Goal: Task Accomplishment & Management: Use online tool/utility

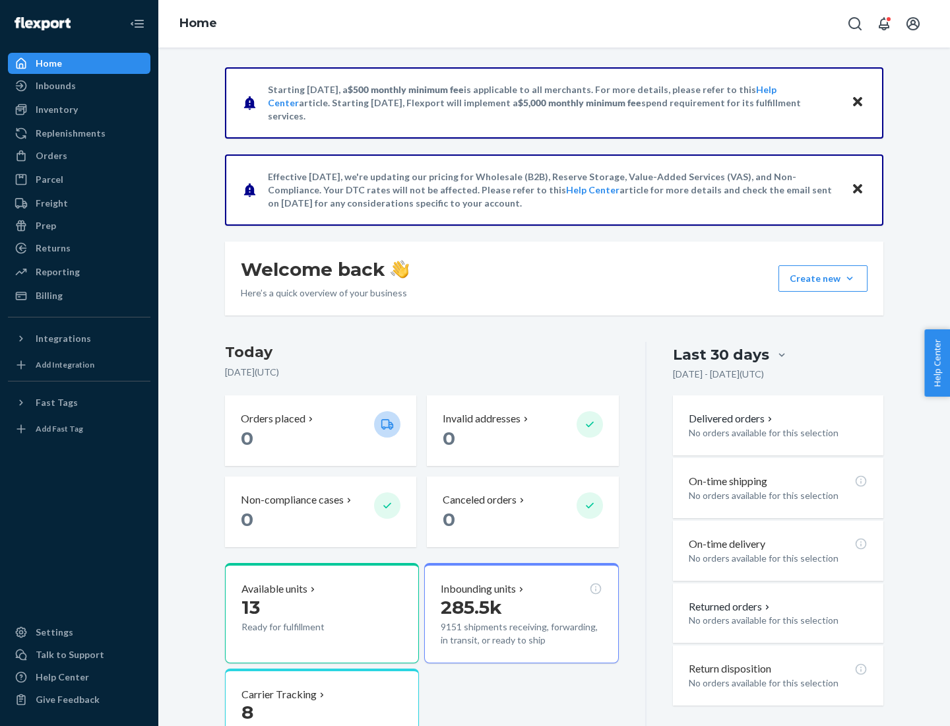
click at [69, 133] on div "Replenishments" at bounding box center [71, 133] width 70 height 13
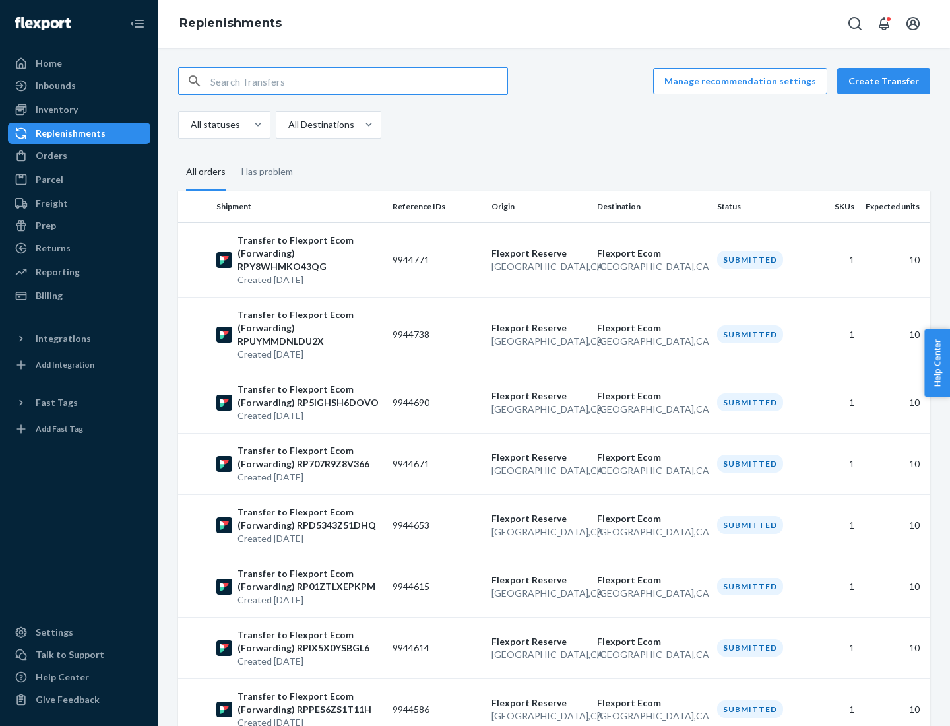
click at [887, 81] on button "Create Transfer" at bounding box center [883, 81] width 93 height 26
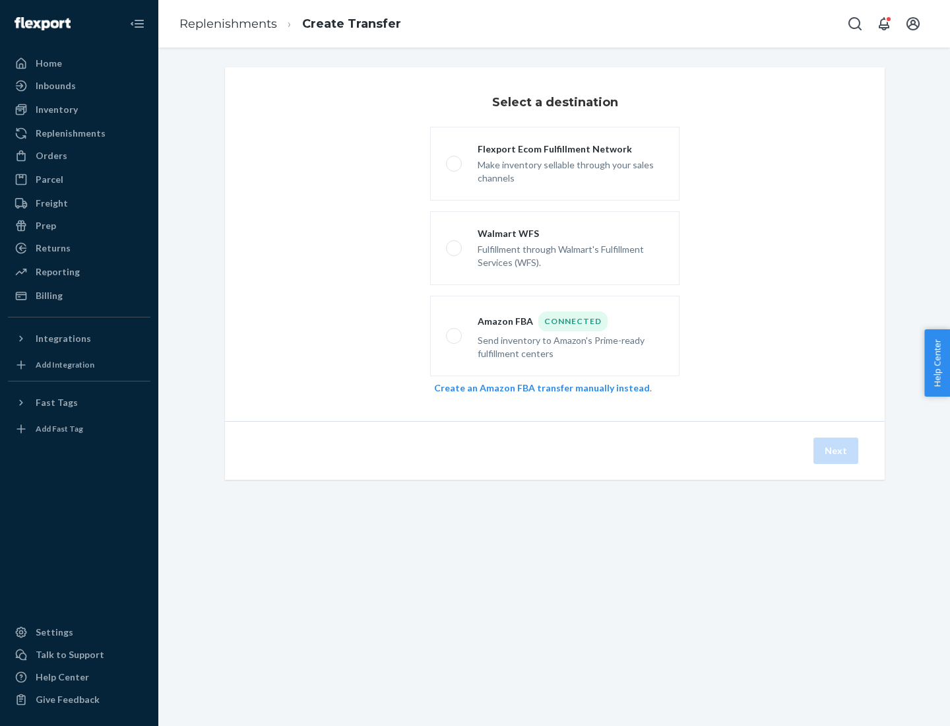
click at [571, 149] on div "Flexport Ecom Fulfillment Network" at bounding box center [571, 149] width 186 height 13
click at [455, 160] on input "Flexport Ecom Fulfillment Network Make inventory sellable through your sales ch…" at bounding box center [450, 164] width 9 height 9
radio input "true"
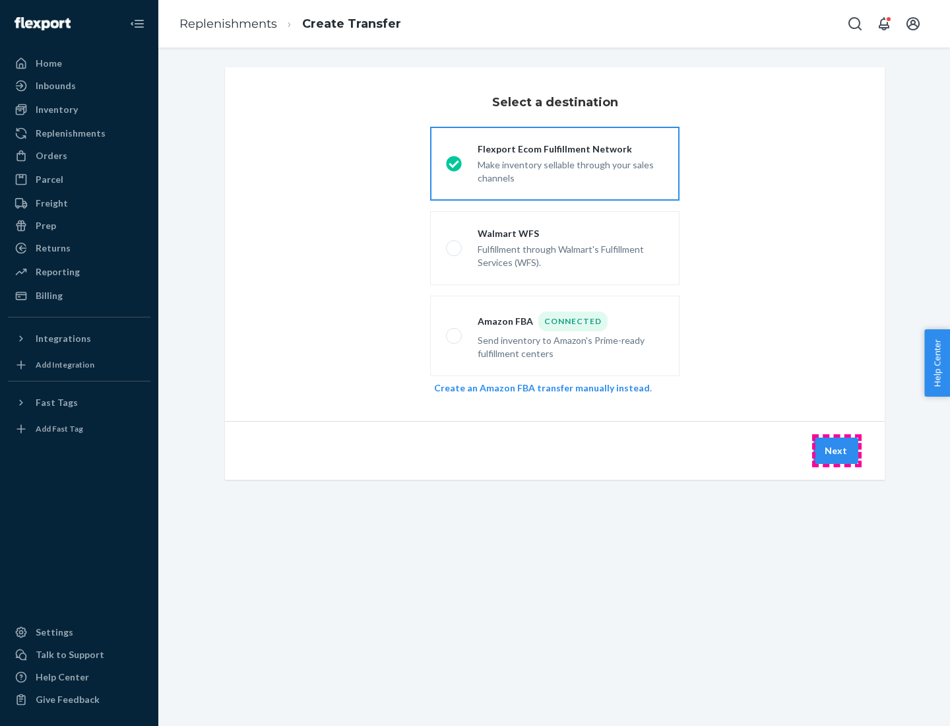
click at [837, 451] on button "Next" at bounding box center [836, 450] width 45 height 26
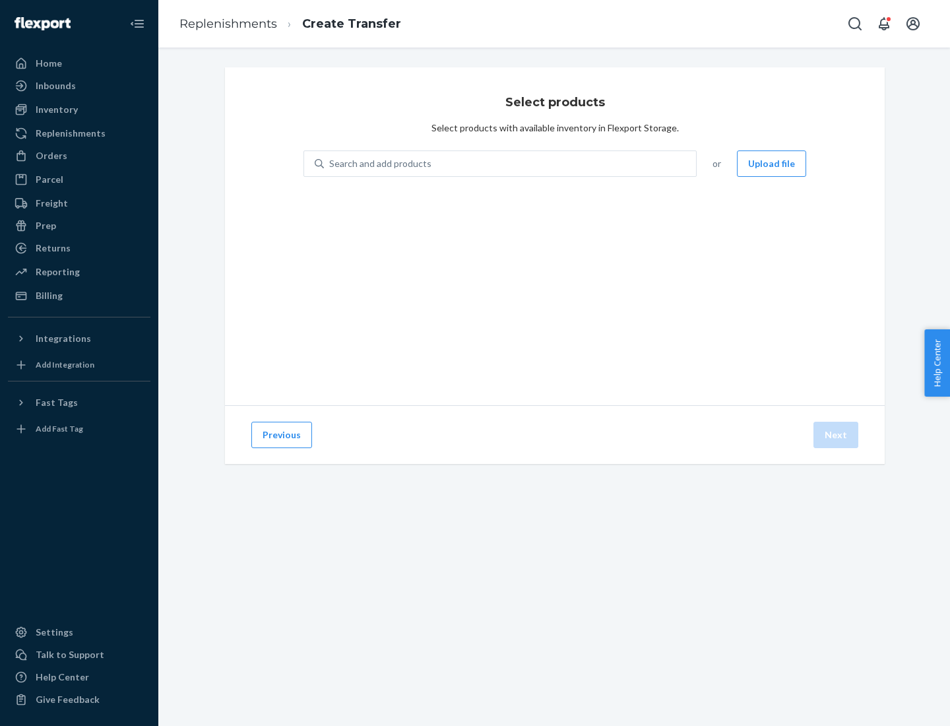
click at [773, 164] on button "Upload file" at bounding box center [771, 163] width 69 height 26
